Goal: Unclear

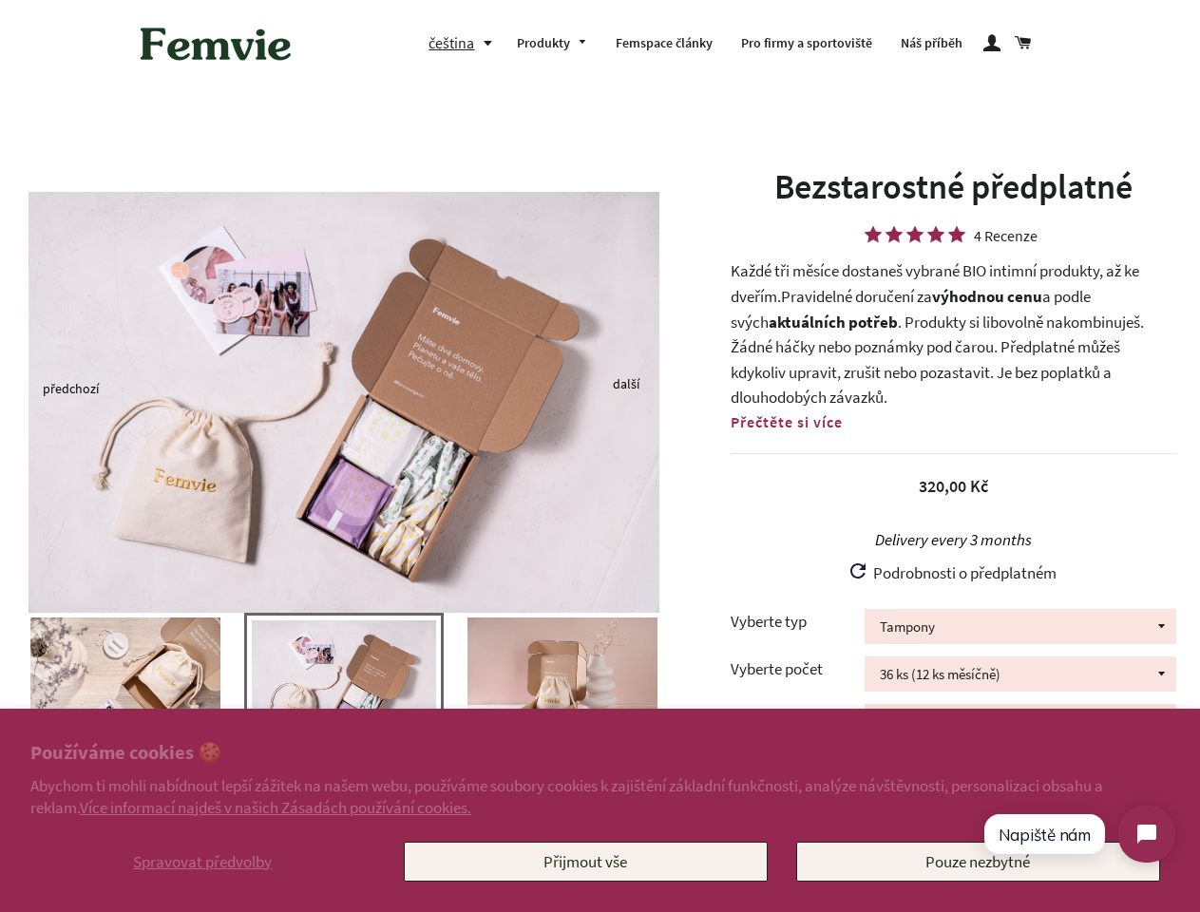
click at [600, 456] on img at bounding box center [344, 402] width 631 height 421
click at [202, 862] on span "Spravovat předvolby" at bounding box center [202, 862] width 139 height 21
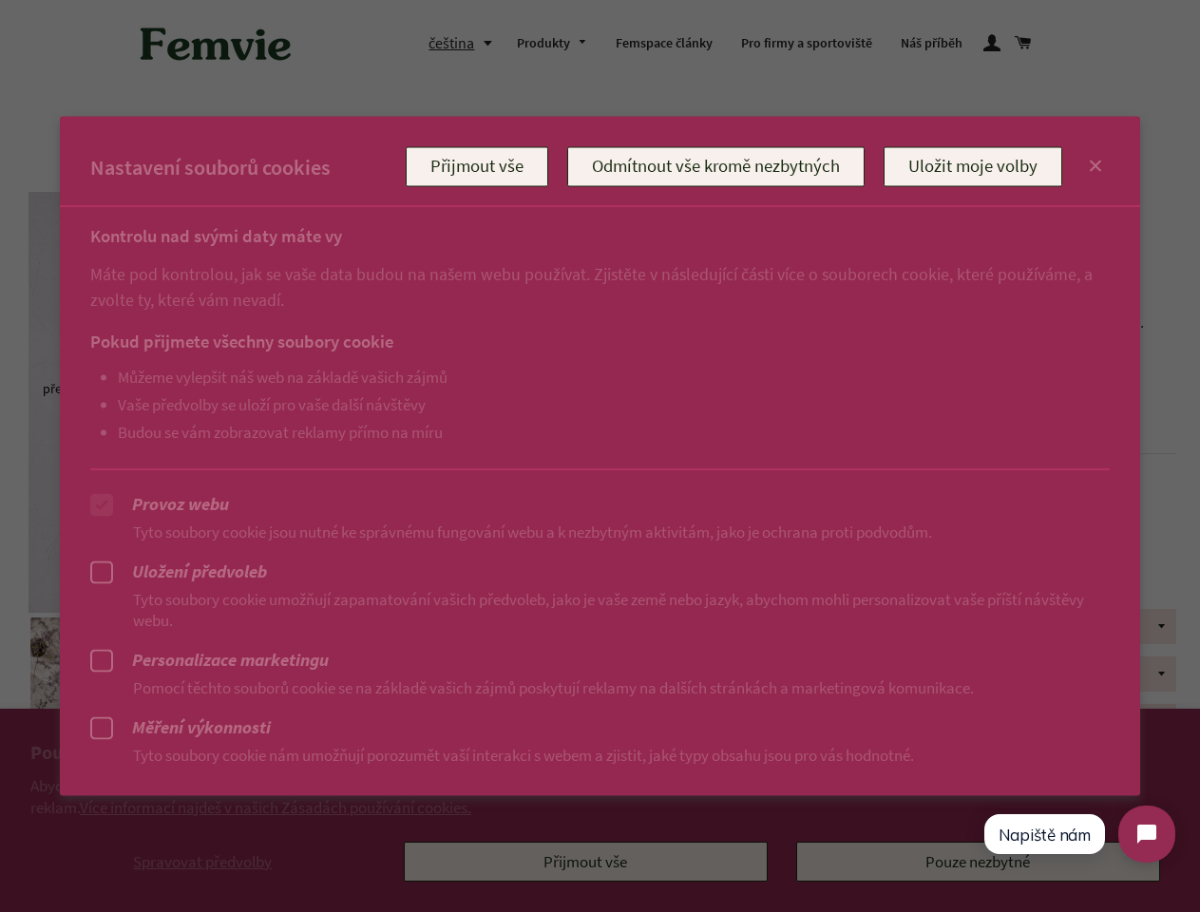
click at [585, 862] on div at bounding box center [600, 456] width 1200 height 912
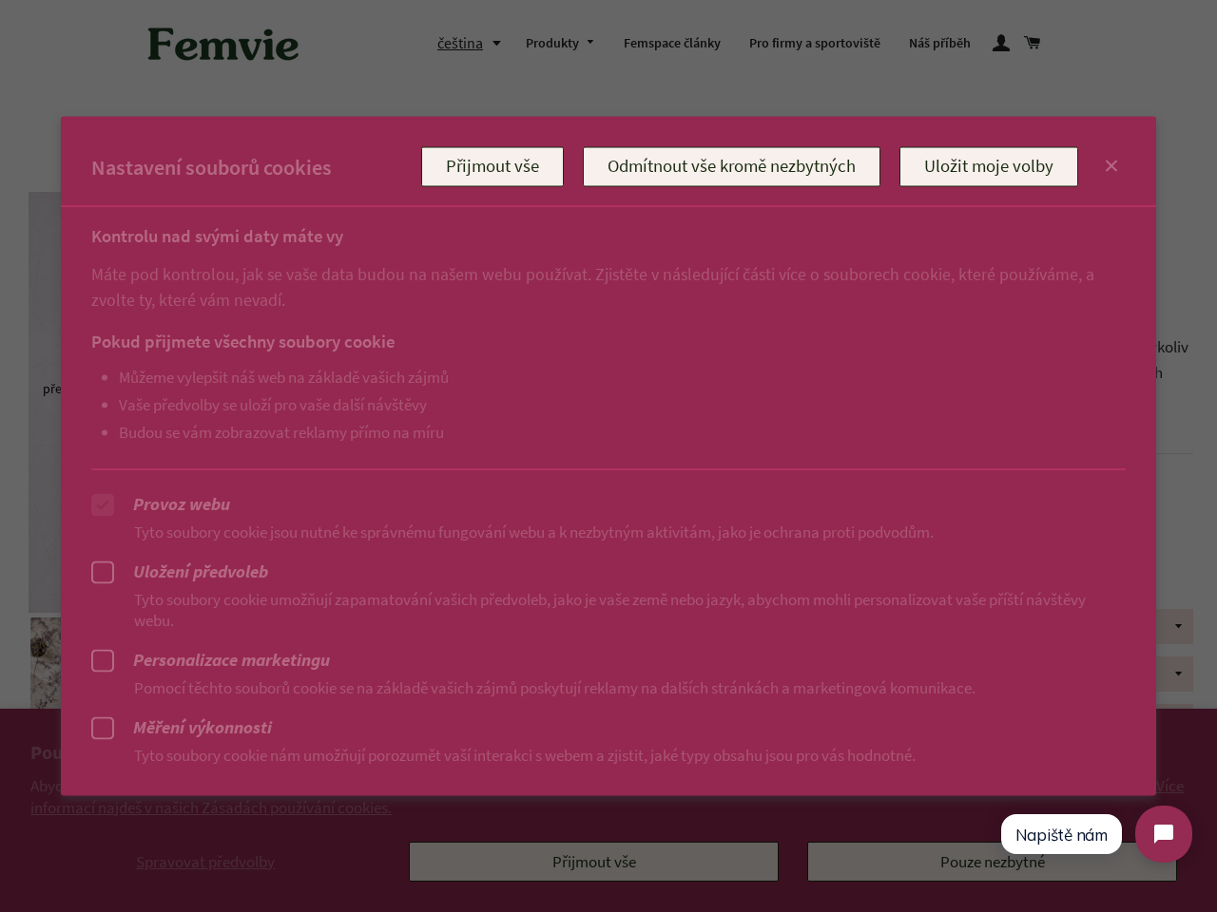
click at [465, 43] on div at bounding box center [608, 456] width 1217 height 912
click at [344, 388] on ul "Můžeme vylepšit náš web na základě vašich zájmů Vaše předvolby se uloží pro vaš…" at bounding box center [589, 404] width 996 height 74
click at [344, 694] on p "Pomocí těchto souborů cookie se na základě vašich zájmů poskytují reklamy na da…" at bounding box center [608, 687] width 1034 height 21
click at [0, 684] on div at bounding box center [608, 456] width 1217 height 912
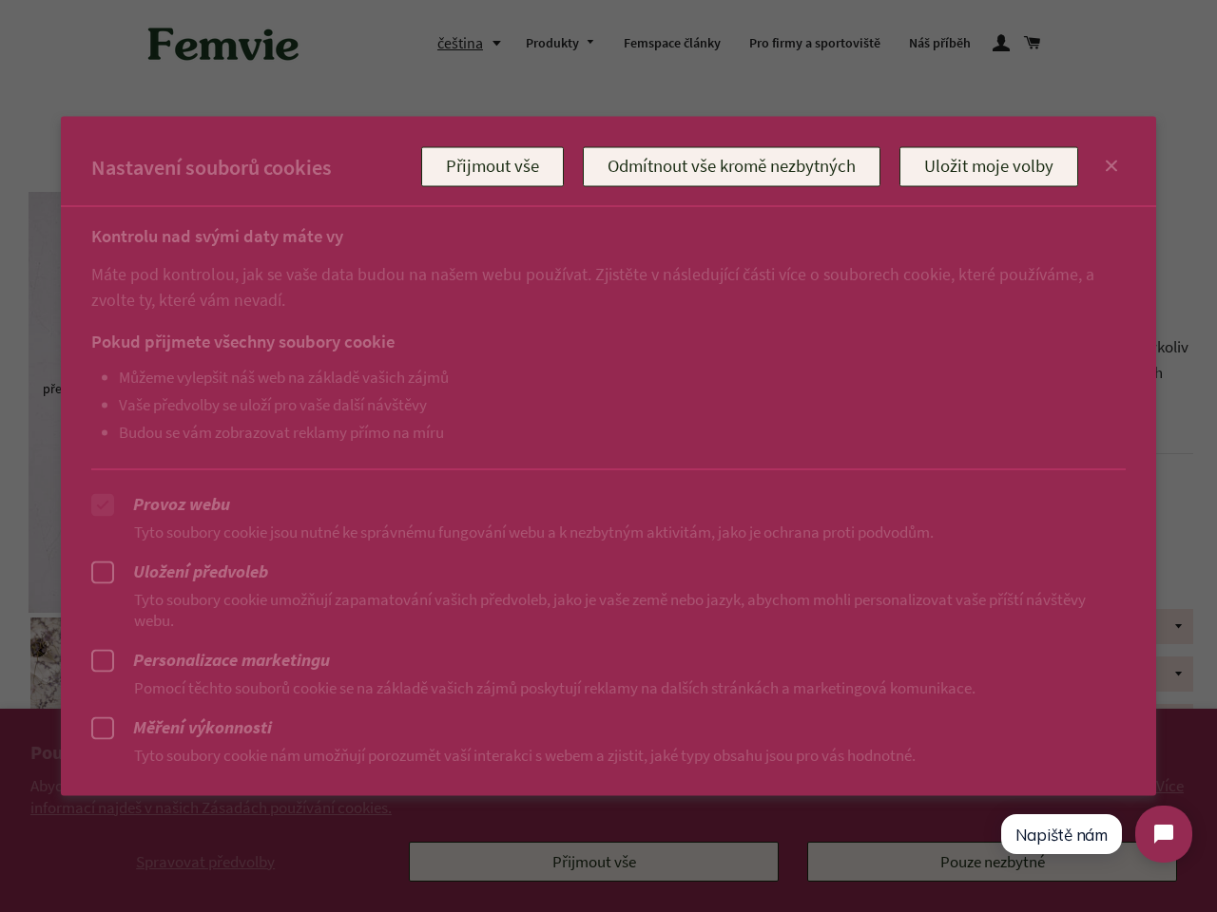
click at [3, 684] on div at bounding box center [608, 456] width 1217 height 912
click at [125, 684] on p "Pomocí těchto souborů cookie se na základě vašich zájmů poskytují reklamy na da…" at bounding box center [608, 687] width 1034 height 21
